Goal: Task Accomplishment & Management: Use online tool/utility

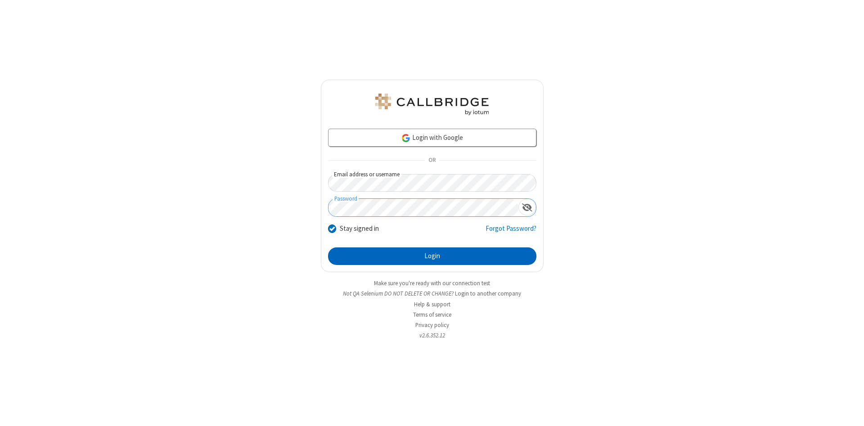
click at [432, 257] on button "Login" at bounding box center [432, 257] width 208 height 18
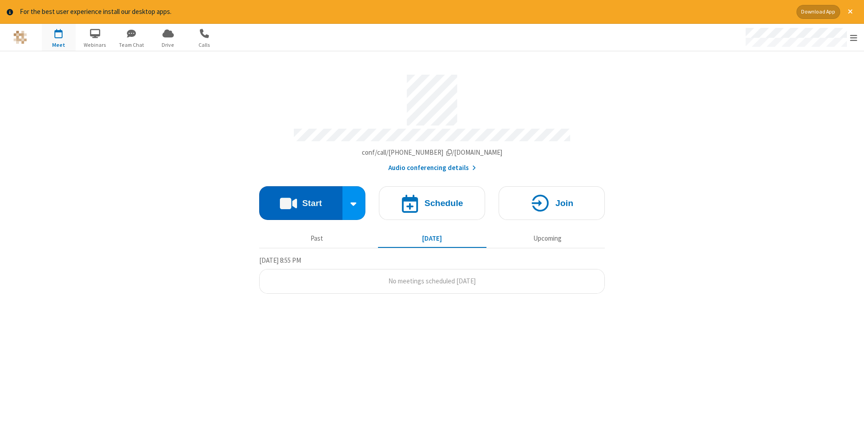
click at [301, 200] on button "Start" at bounding box center [300, 203] width 83 height 34
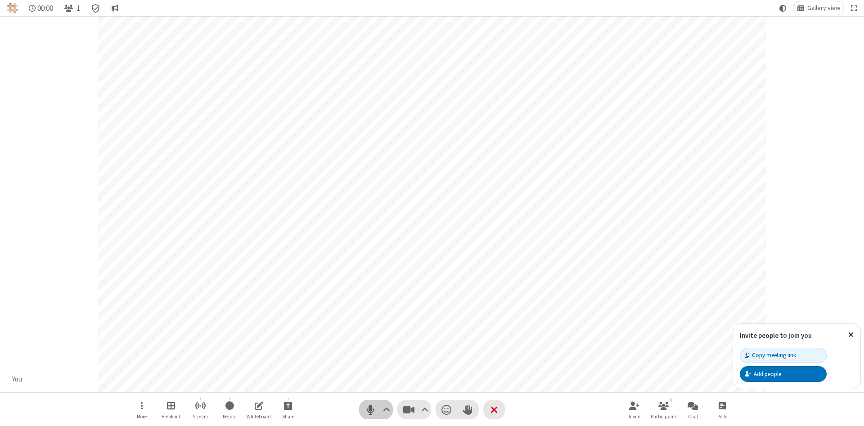
click at [371, 410] on span "Mute (Alt+A)" at bounding box center [371, 409] width 14 height 13
click at [371, 410] on span "Unmute (Alt+A)" at bounding box center [371, 409] width 14 height 13
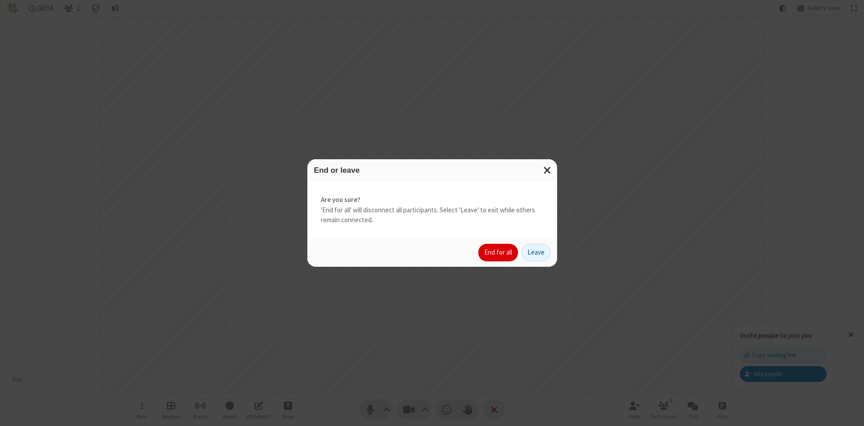
click at [499, 253] on button "End for all" at bounding box center [499, 253] width 40 height 18
